Goal: Contribute content: Add original content to the website for others to see

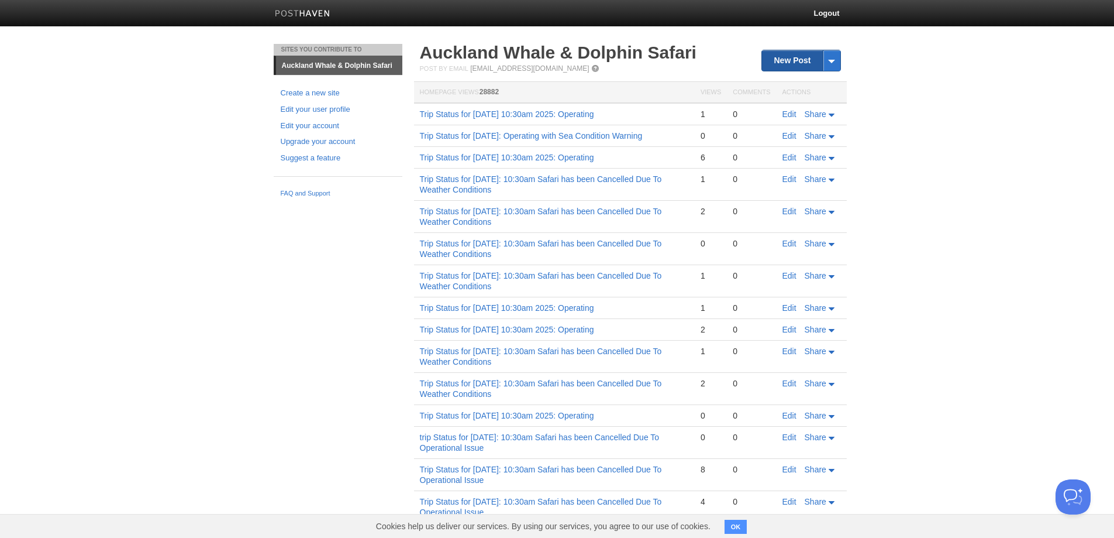
click at [780, 58] on link "New Post" at bounding box center [801, 60] width 78 height 20
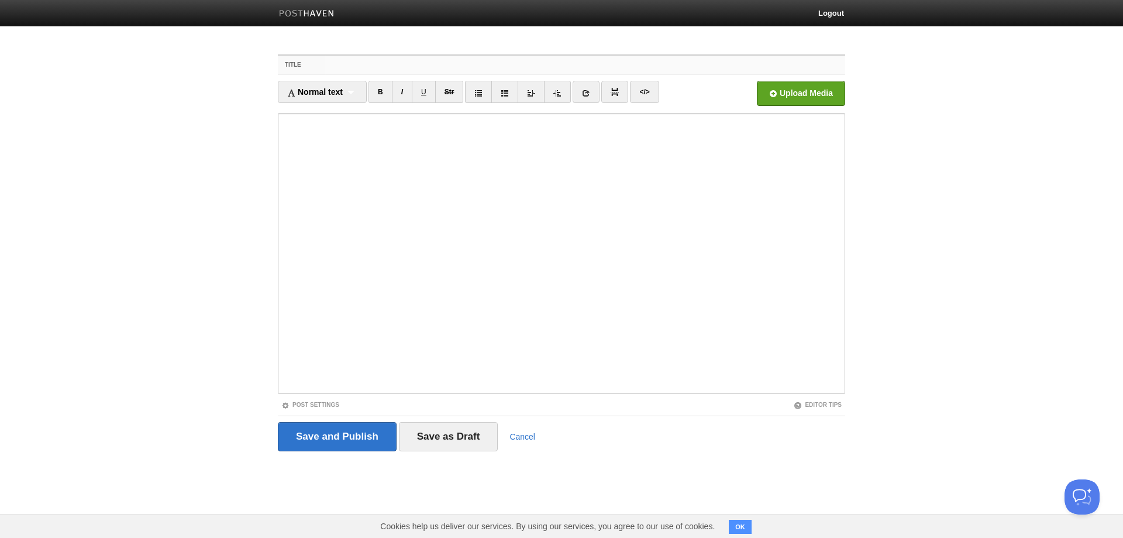
click at [421, 60] on input "Title" at bounding box center [585, 65] width 520 height 19
paste input "Trip Status for [DATE]: 10:30am Safari has been Cancelled Due To Weather Condit…"
click at [411, 68] on input "Trip Status for [DATE]: 10:30am Safari has been Cancelled Due To Weather Condit…" at bounding box center [585, 65] width 520 height 19
click at [408, 68] on input "Trip Status for [DATE]: 10:30am Safari has been Cancelled Due To Weather Condit…" at bounding box center [585, 65] width 520 height 19
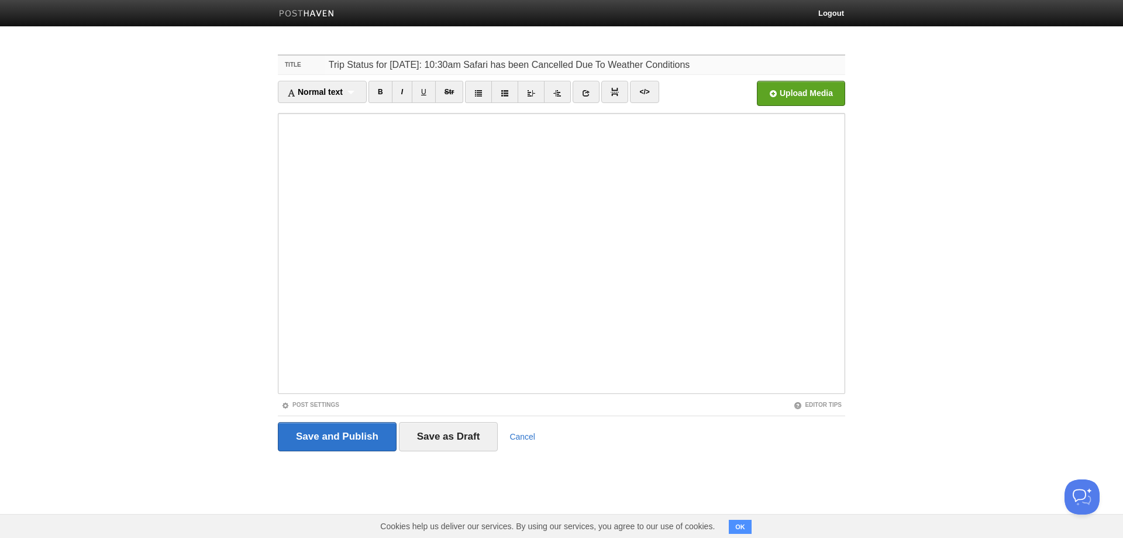
click at [408, 68] on input "Trip Status for [DATE]: 10:30am Safari has been Cancelled Due To Weather Condit…" at bounding box center [585, 65] width 520 height 19
type input "Trip Status for [DATE]: 10:30am Safari has been Cancelled Due To Weather Condit…"
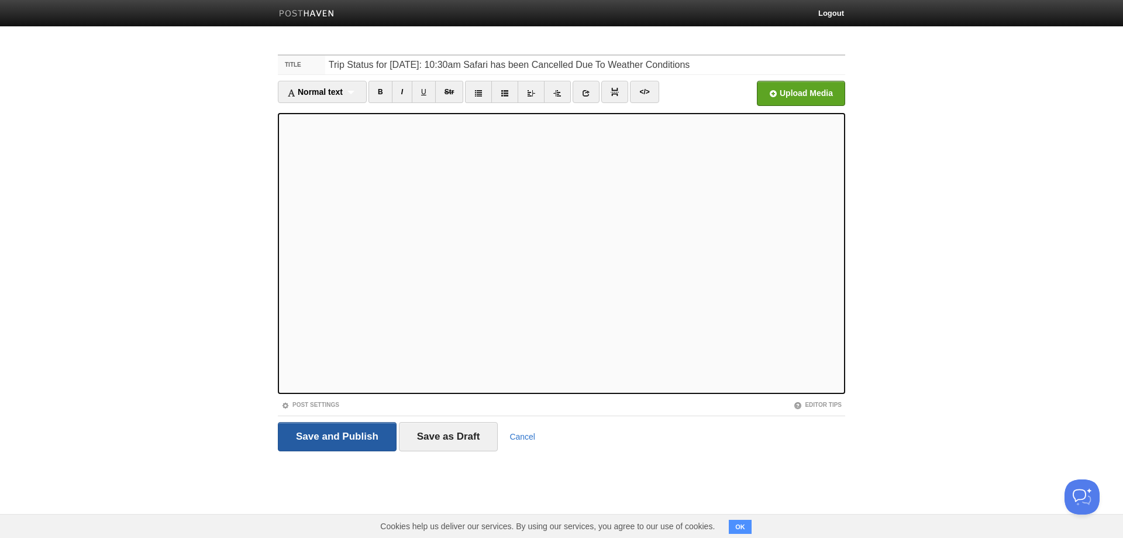
click at [343, 439] on input "Save and Publish" at bounding box center [337, 436] width 119 height 29
